Goal: Task Accomplishment & Management: Manage account settings

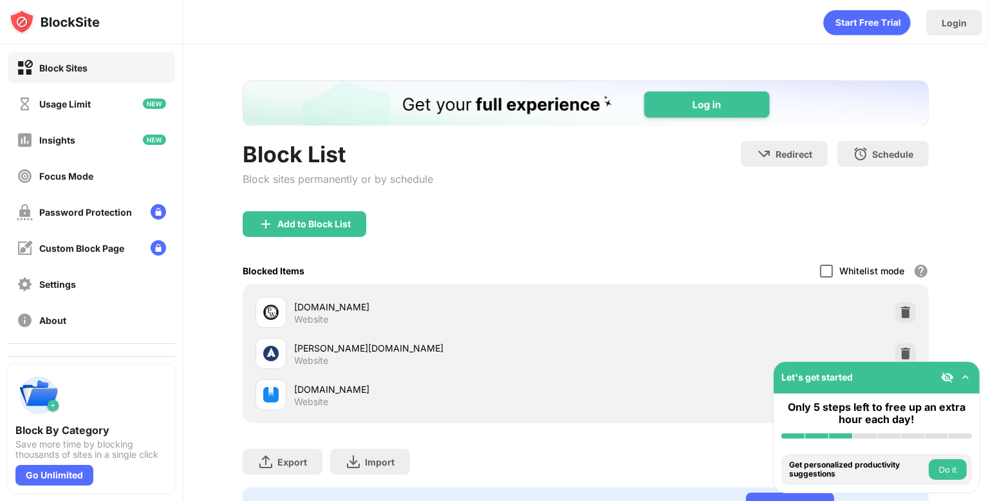
click at [820, 271] on div at bounding box center [826, 271] width 13 height 13
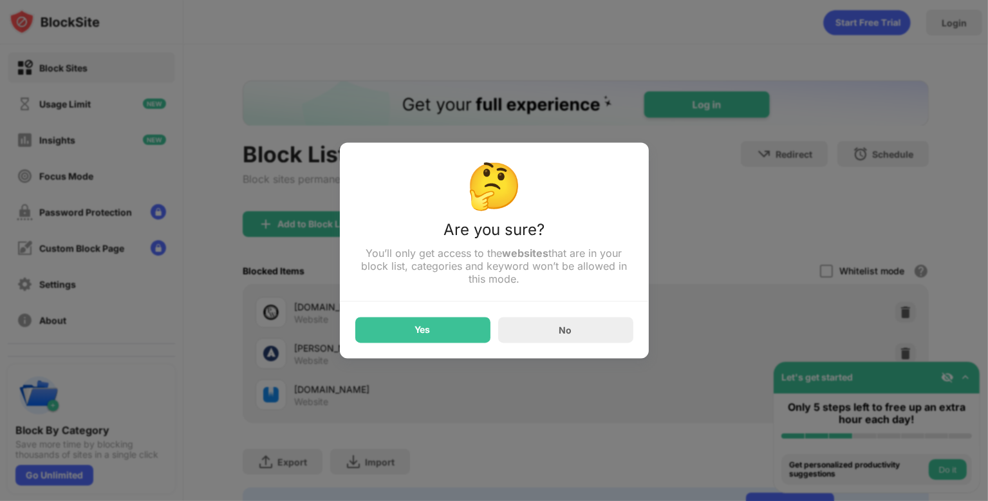
click at [438, 334] on div "Yes" at bounding box center [422, 330] width 135 height 26
